Goal: Navigation & Orientation: Find specific page/section

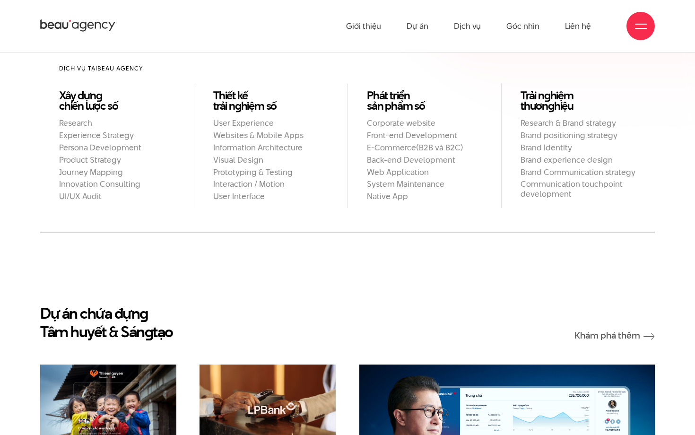
scroll to position [735, 0]
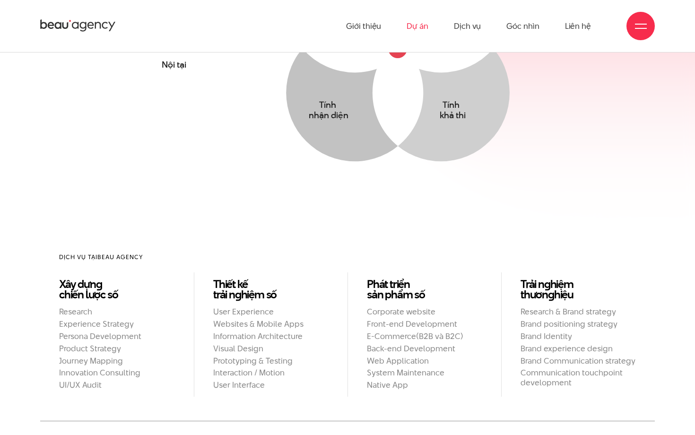
click at [420, 27] on link "Dự án" at bounding box center [417, 26] width 22 height 52
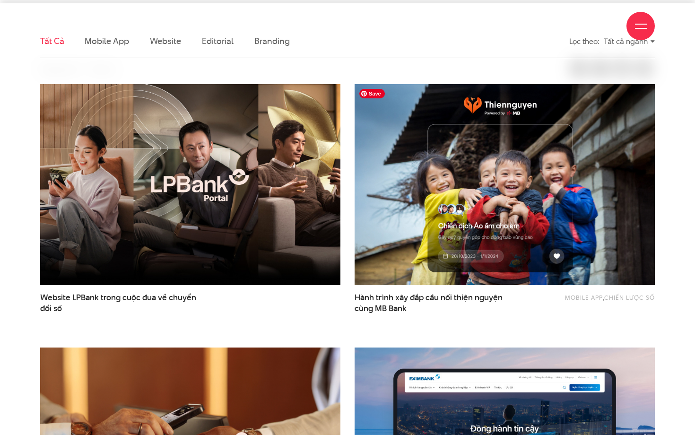
scroll to position [267, 0]
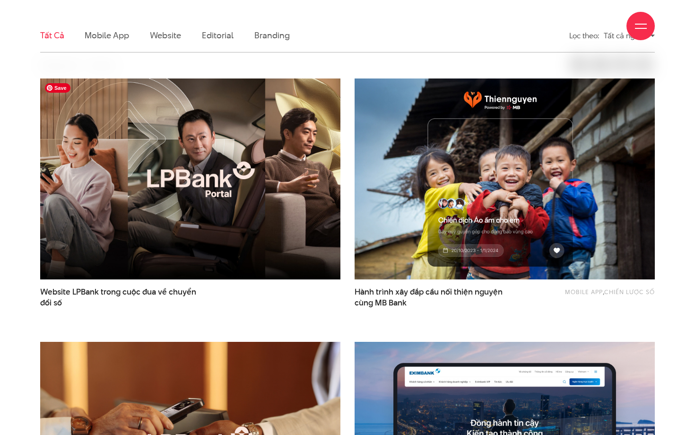
click at [276, 200] on img at bounding box center [190, 179] width 330 height 221
